Goal: Task Accomplishment & Management: Manage account settings

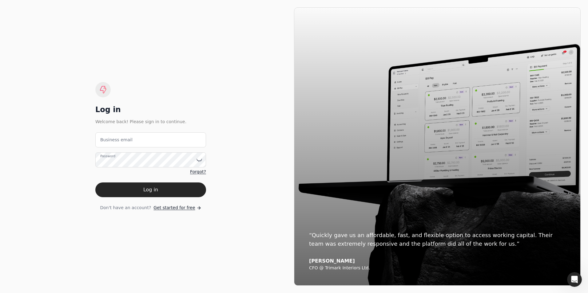
click at [44, 167] on div "Log in Welcome back! Please sign in to continue. Business email Password Forgot…" at bounding box center [150, 146] width 287 height 279
click at [124, 139] on label "Business email" at bounding box center [116, 140] width 32 height 6
click at [124, 139] on email "Business email" at bounding box center [150, 140] width 111 height 15
type email "[EMAIL_ADDRESS][DOMAIN_NAME]"
click at [105, 159] on label "Password" at bounding box center [107, 156] width 15 height 5
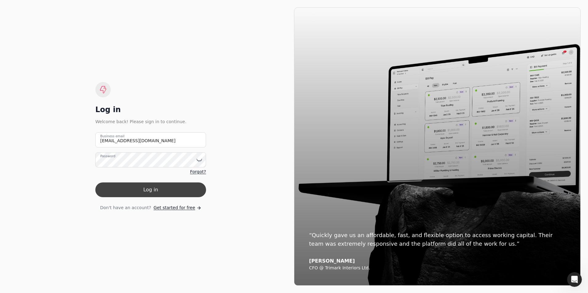
click at [154, 188] on button "Log in" at bounding box center [150, 190] width 111 height 15
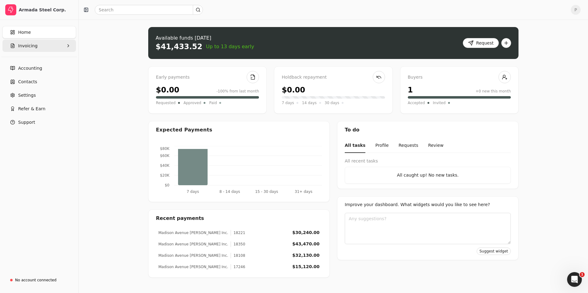
click at [69, 44] on icon "button" at bounding box center [68, 45] width 5 height 5
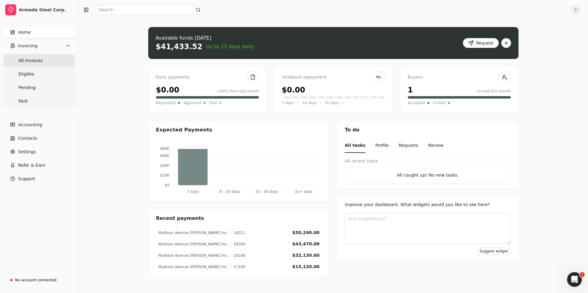
click at [51, 65] on Invoices "All Invoices" at bounding box center [39, 60] width 71 height 12
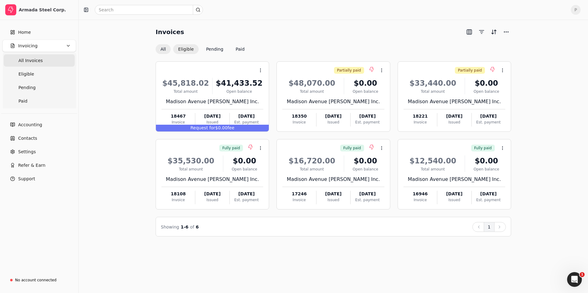
click at [185, 48] on button "Eligible" at bounding box center [186, 49] width 26 height 10
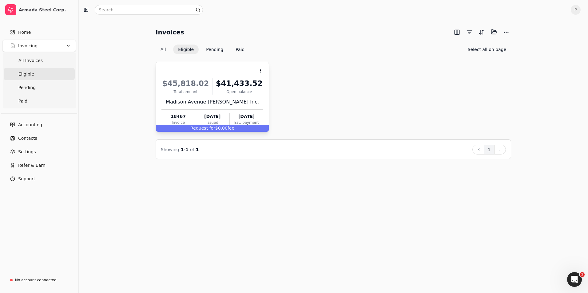
click at [215, 129] on span "Request for" at bounding box center [202, 128] width 25 height 5
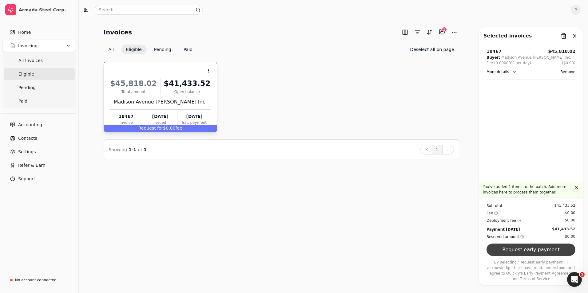
click at [527, 256] on button "Request early payment" at bounding box center [530, 250] width 89 height 12
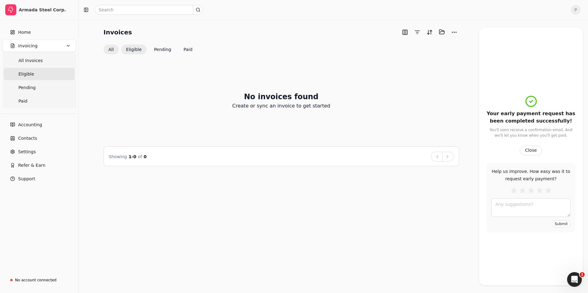
click at [113, 49] on button "All" at bounding box center [111, 50] width 15 height 10
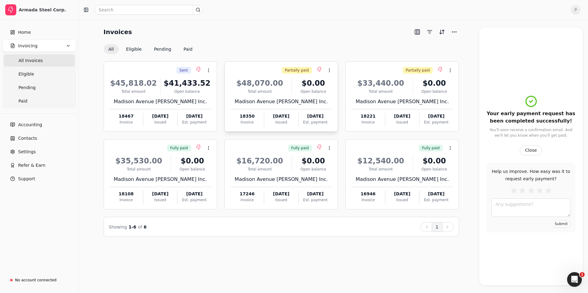
click at [277, 127] on div "Partially paid Context Menu Button $48,070.00 Total amount $0.00 Open balance M…" at bounding box center [280, 96] width 113 height 70
click at [341, 85] on span "Open" at bounding box center [338, 85] width 11 height 6
click at [419, 108] on div "$33,440.00 Total amount $0.00 Open [STREET_ADDRESS] [PERSON_NAME] Inc. 18221 In…" at bounding box center [402, 100] width 102 height 53
click at [454, 86] on span "Open" at bounding box center [459, 85] width 11 height 6
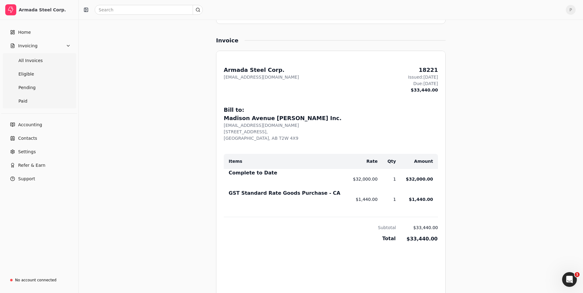
scroll to position [246, 0]
